Goal: Find specific page/section: Find specific page/section

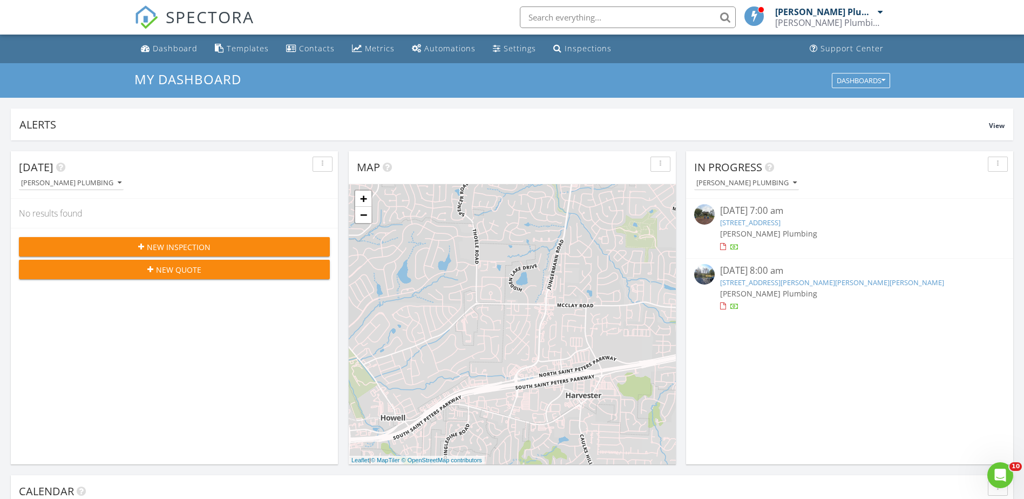
click at [587, 15] on input "text" at bounding box center [628, 17] width 216 height 22
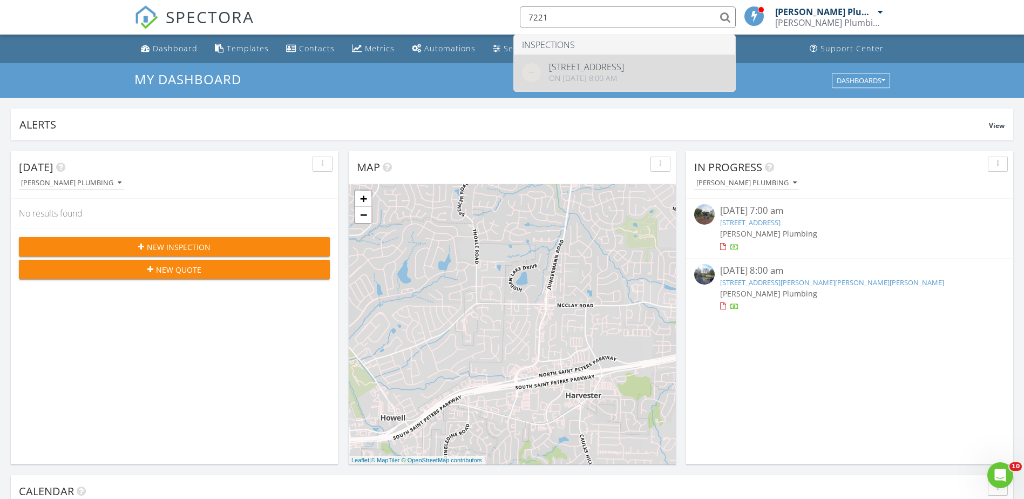
type input "7221"
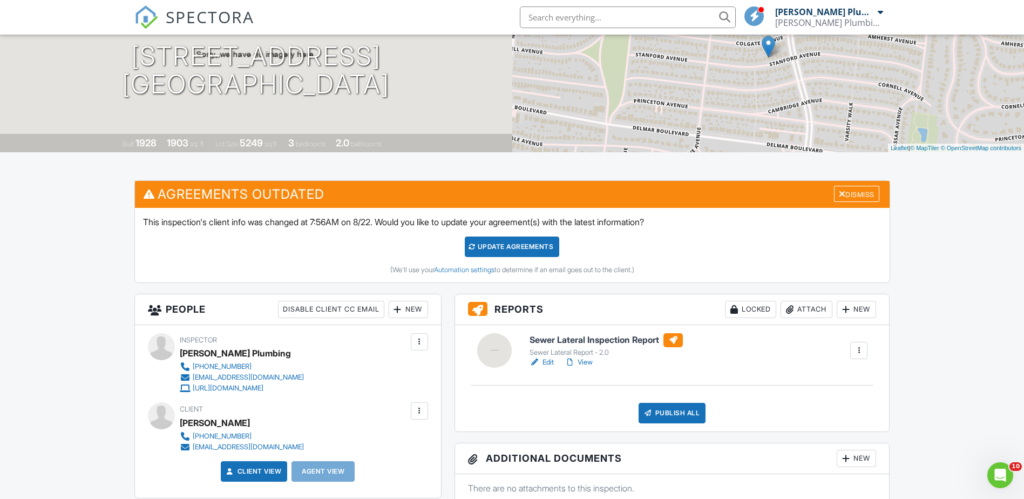
scroll to position [216, 0]
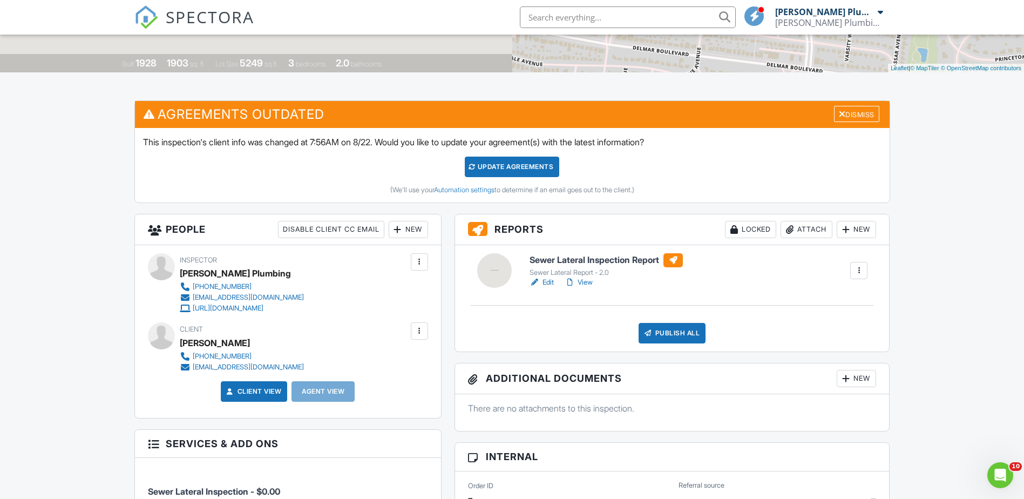
click at [581, 287] on link "View" at bounding box center [579, 282] width 28 height 11
